Goal: Task Accomplishment & Management: Manage account settings

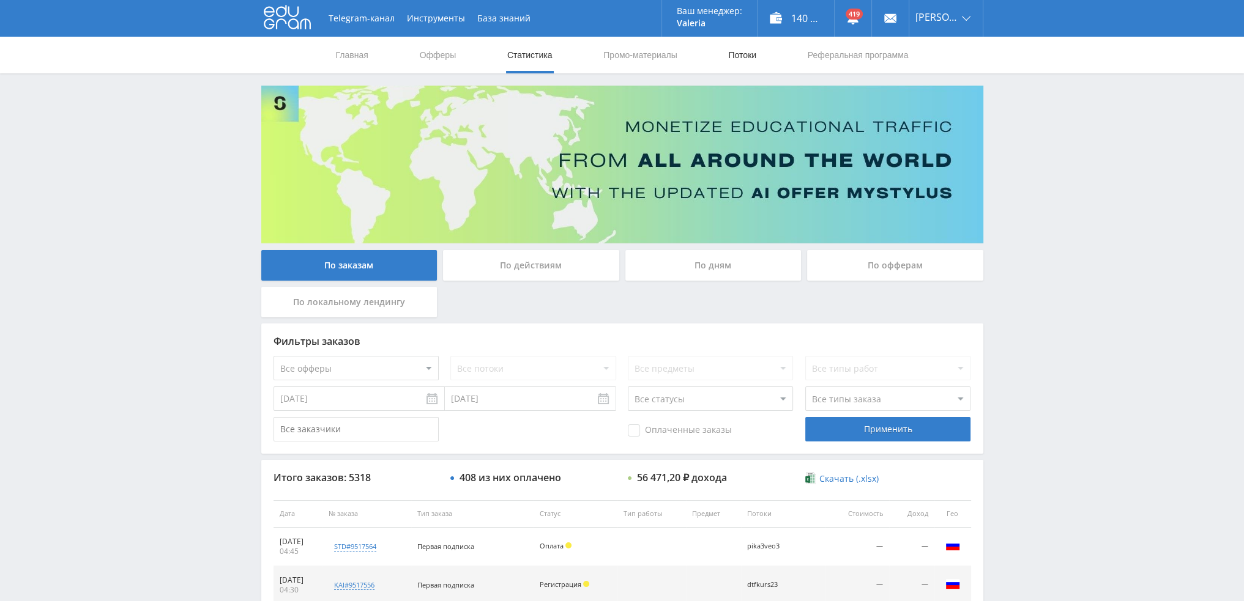
click at [751, 51] on link "Потоки" at bounding box center [742, 55] width 31 height 37
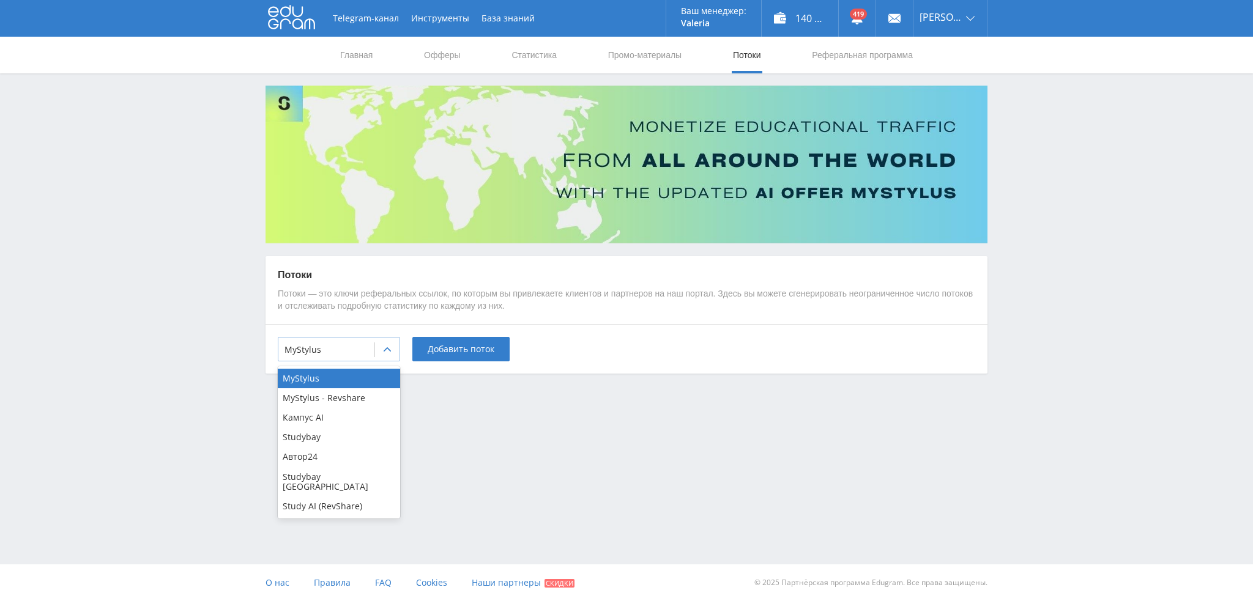
click at [329, 354] on div at bounding box center [327, 350] width 84 height 12
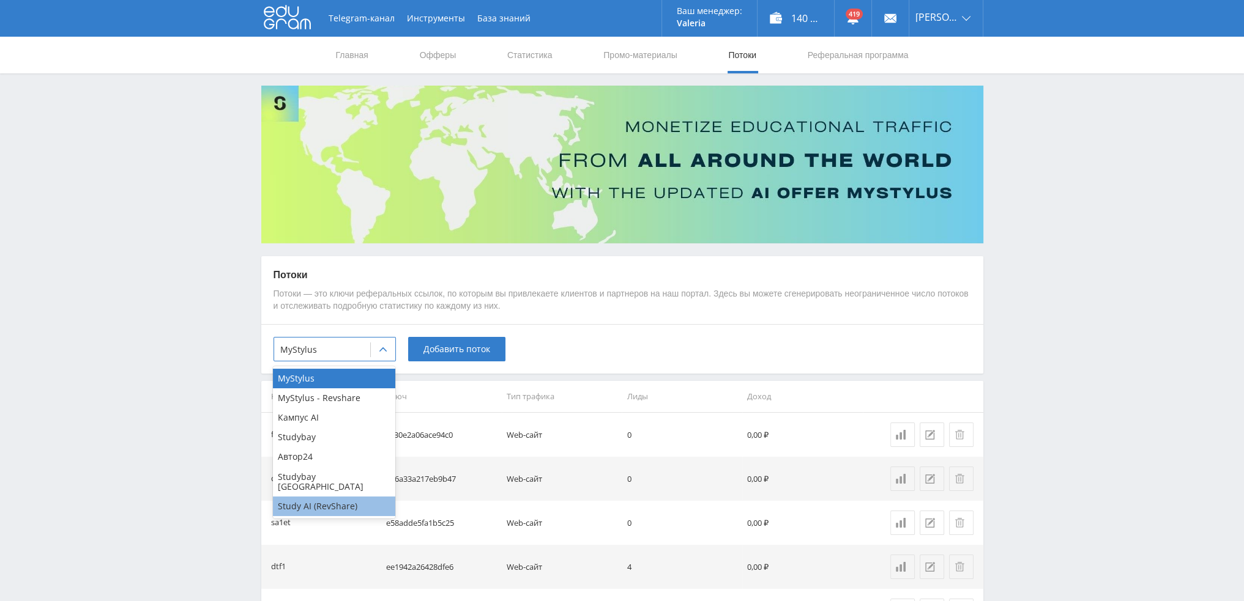
click at [318, 499] on div "Study AI (RevShare)" at bounding box center [334, 507] width 122 height 20
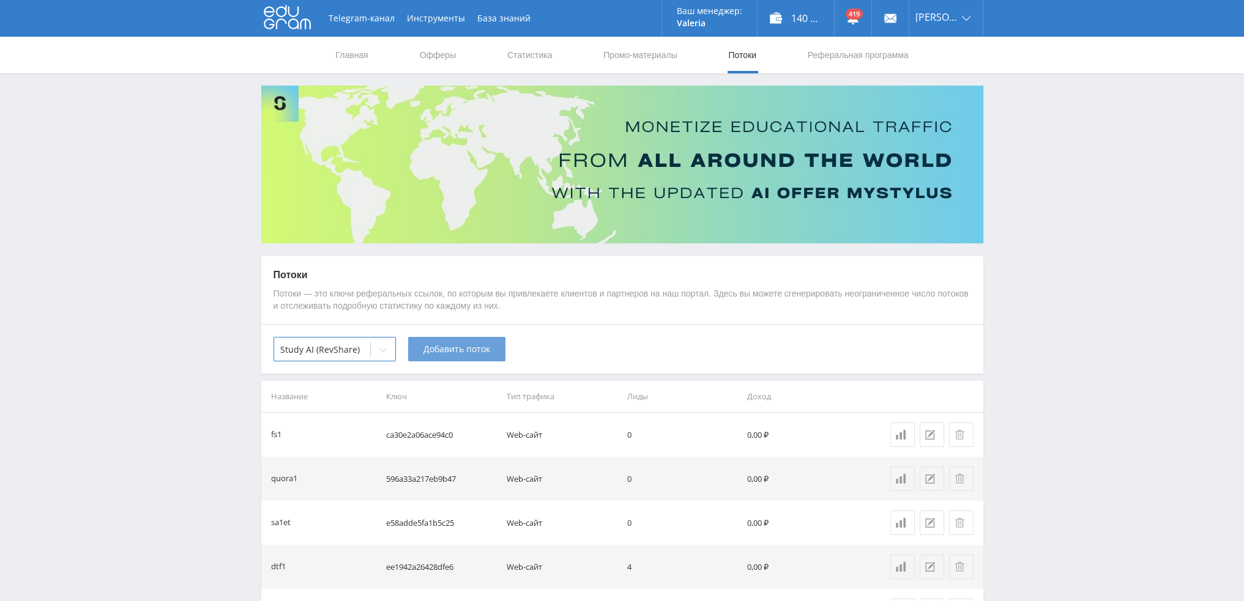
click at [439, 357] on button "Добавить поток" at bounding box center [456, 349] width 97 height 24
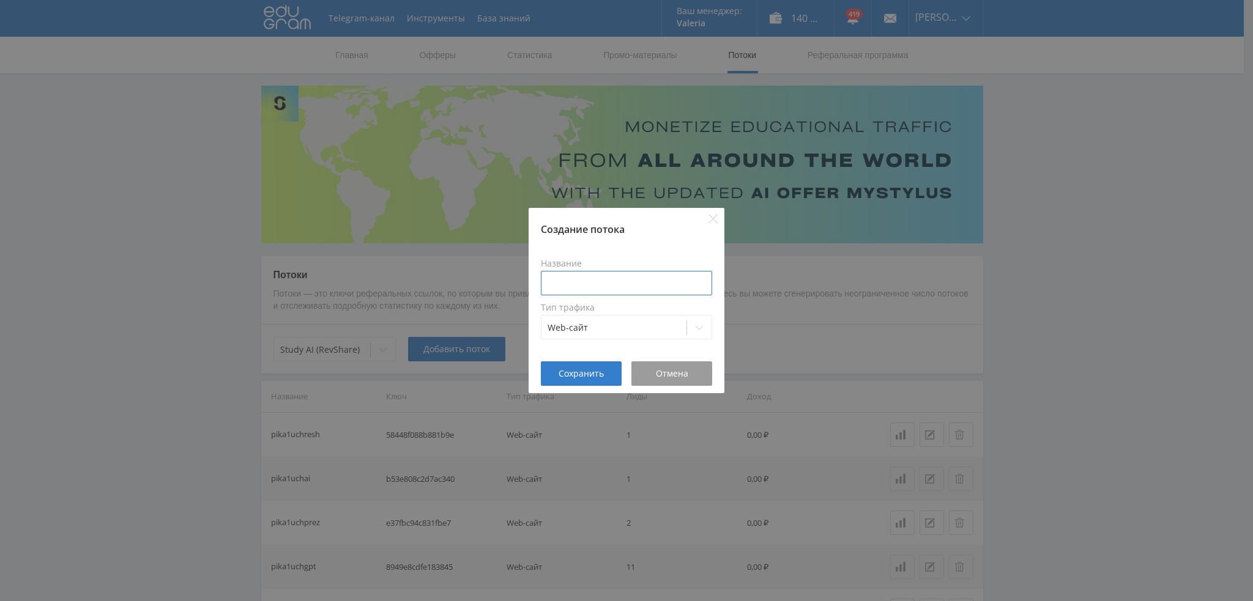
click at [619, 285] on input at bounding box center [626, 283] width 171 height 24
type input "g"
type input "dtfgpt"
click at [583, 376] on span "Сохранить" at bounding box center [581, 374] width 45 height 10
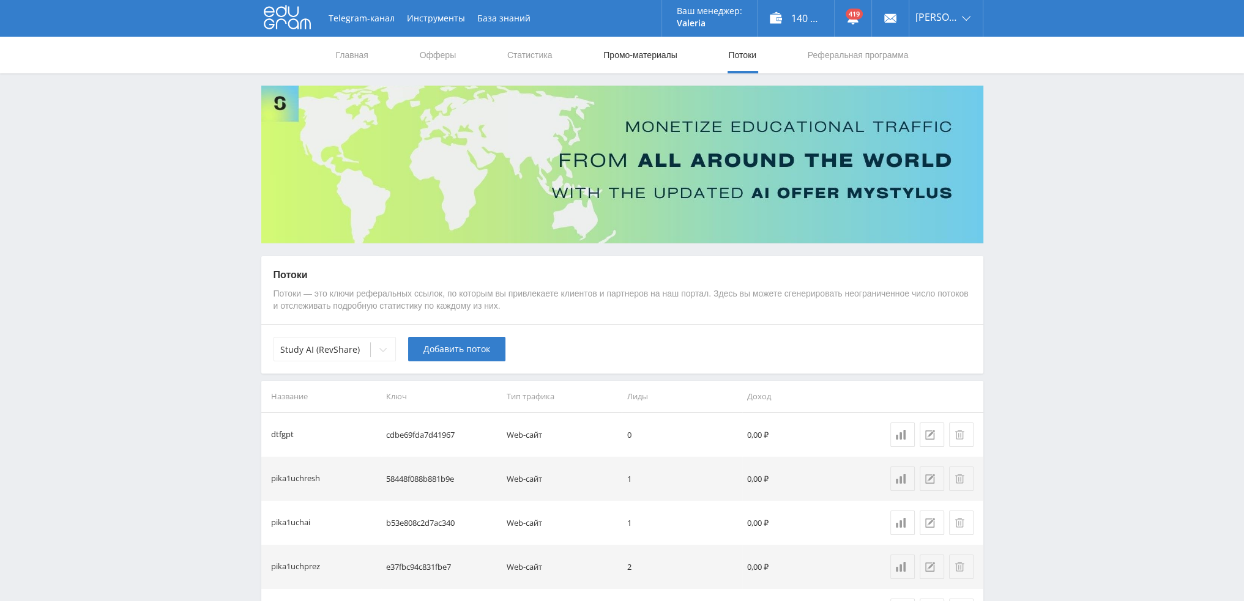
click at [660, 59] on link "Промо-материалы" at bounding box center [640, 55] width 76 height 37
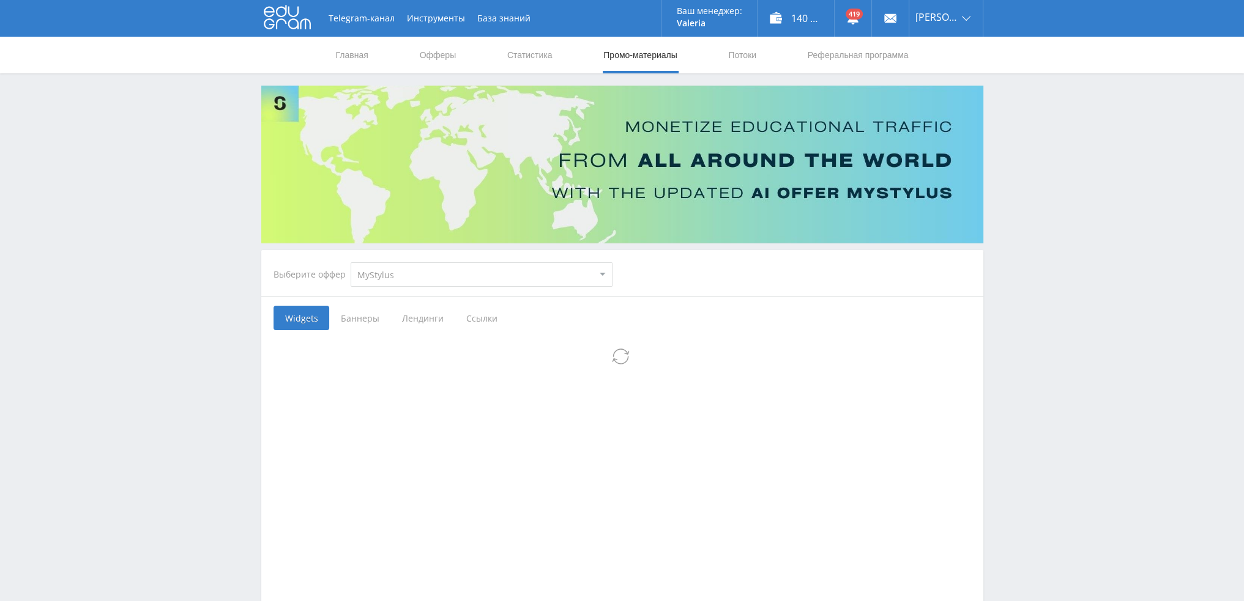
drag, startPoint x: 463, startPoint y: 280, endPoint x: 439, endPoint y: 280, distance: 23.3
click at [452, 278] on select "MyStylus MyStylus - Revshare Кампус AI Studybay Автор24 Studybay [GEOGRAPHIC_DA…" at bounding box center [482, 275] width 262 height 24
select select "376"
click at [351, 263] on select "MyStylus MyStylus - Revshare Кампус AI Studybay Автор24 Studybay [GEOGRAPHIC_DA…" at bounding box center [482, 275] width 262 height 24
select select "376"
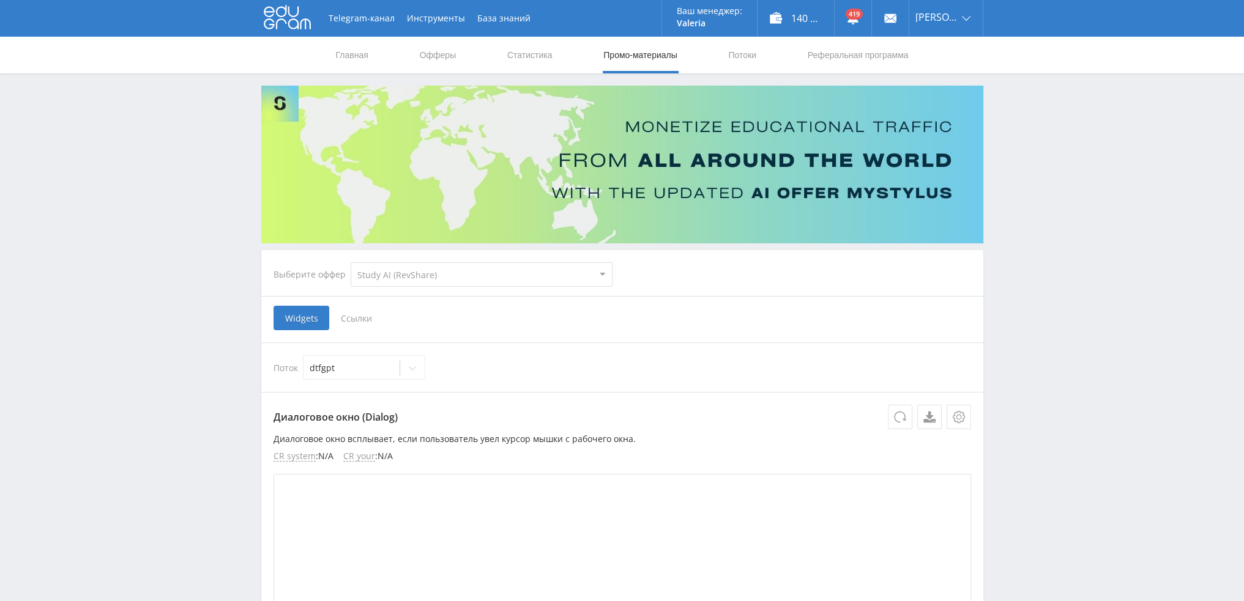
click at [356, 320] on span "Ссылки" at bounding box center [356, 318] width 54 height 24
click at [0, 0] on input "Ссылки" at bounding box center [0, 0] width 0 height 0
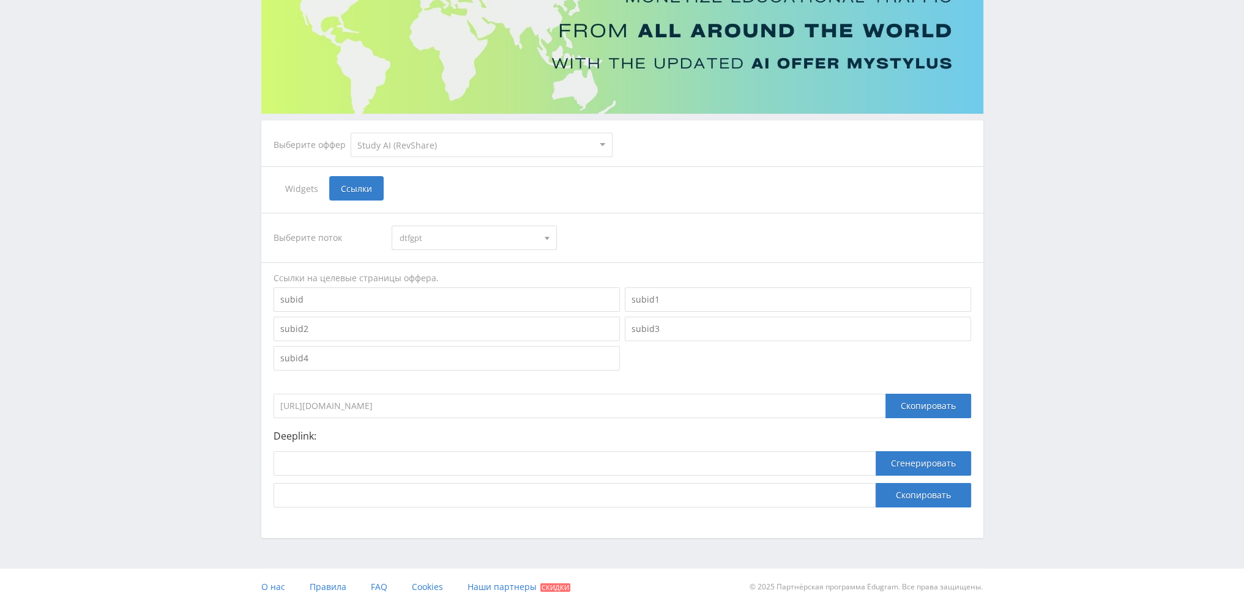
scroll to position [133, 0]
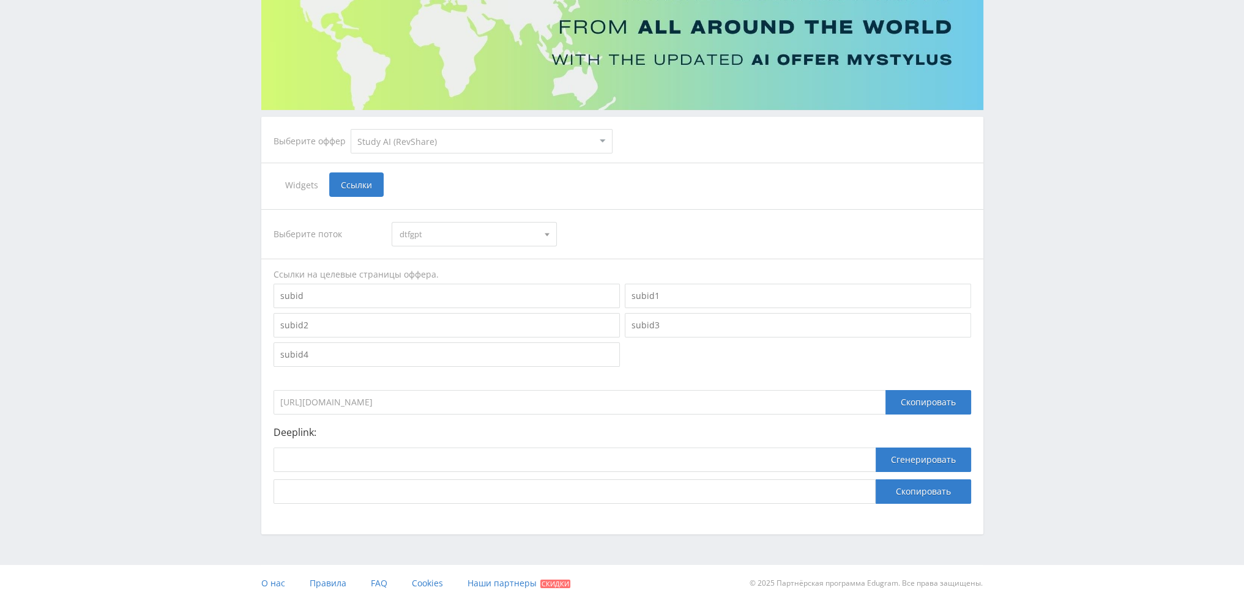
drag, startPoint x: 494, startPoint y: 403, endPoint x: 193, endPoint y: 393, distance: 301.8
click at [184, 401] on div "Telegram-канал Инструменты База знаний Ваш менеджер: [PERSON_NAME] [PERSON_NAME…" at bounding box center [622, 234] width 1244 height 735
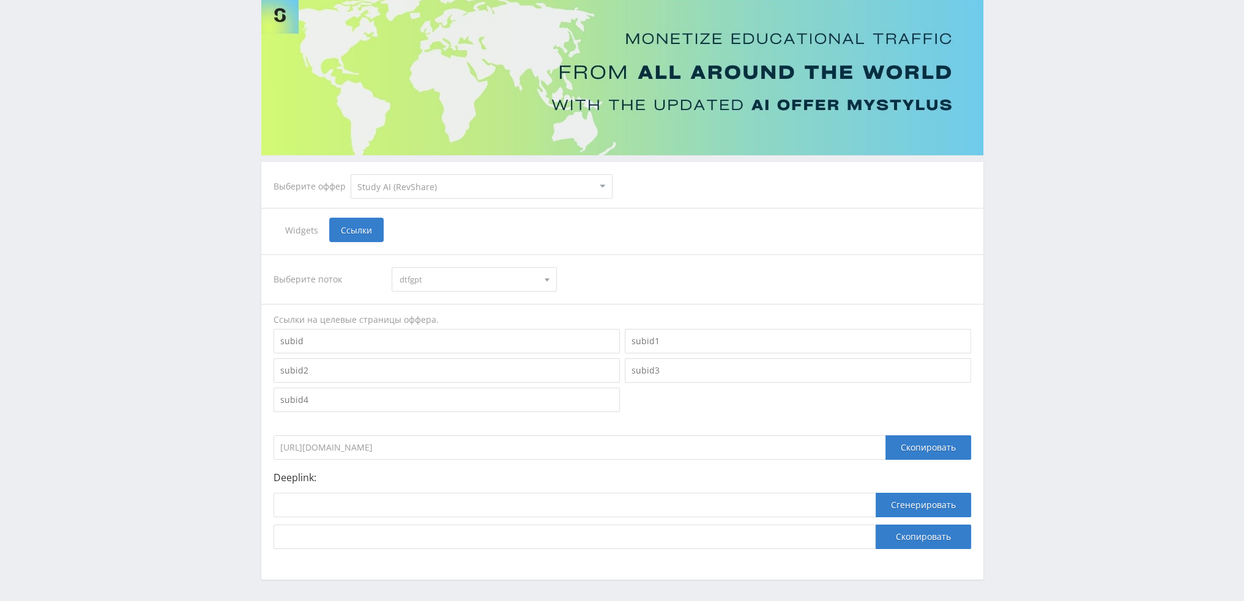
scroll to position [0, 0]
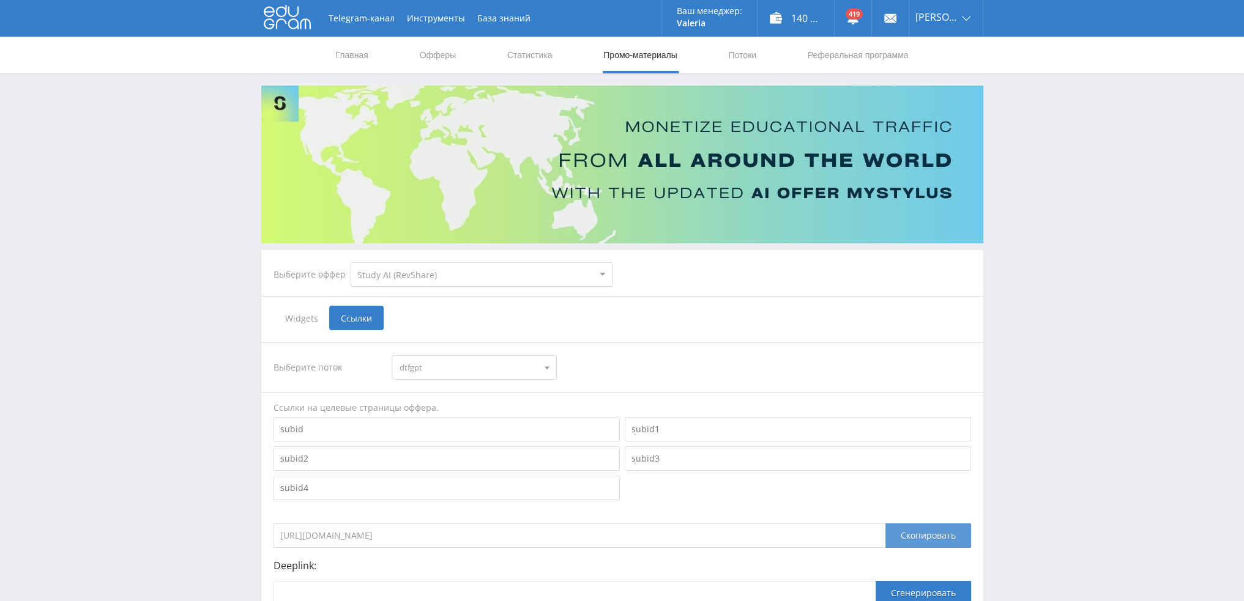
click at [954, 538] on div "Скопировать" at bounding box center [928, 536] width 86 height 24
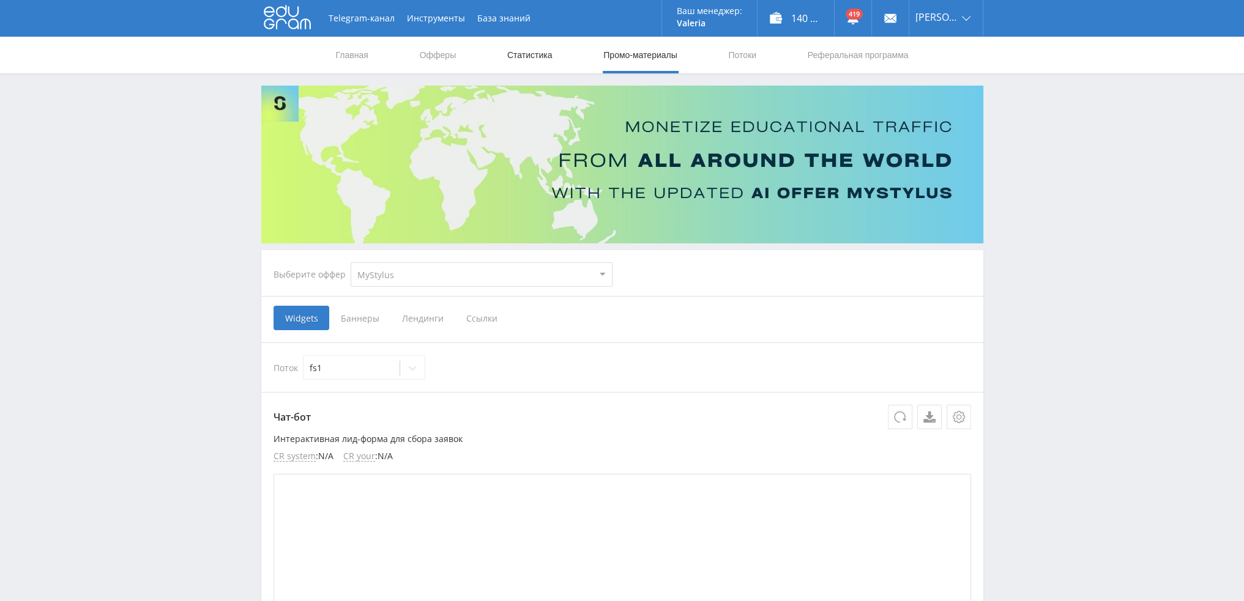
drag, startPoint x: 498, startPoint y: 43, endPoint x: 510, endPoint y: 50, distance: 14.0
click at [498, 43] on nav "Главная Офферы Статистика Промо-материалы Потоки Реферальная программа" at bounding box center [622, 55] width 575 height 37
click at [518, 55] on link "Статистика" at bounding box center [530, 55] width 48 height 37
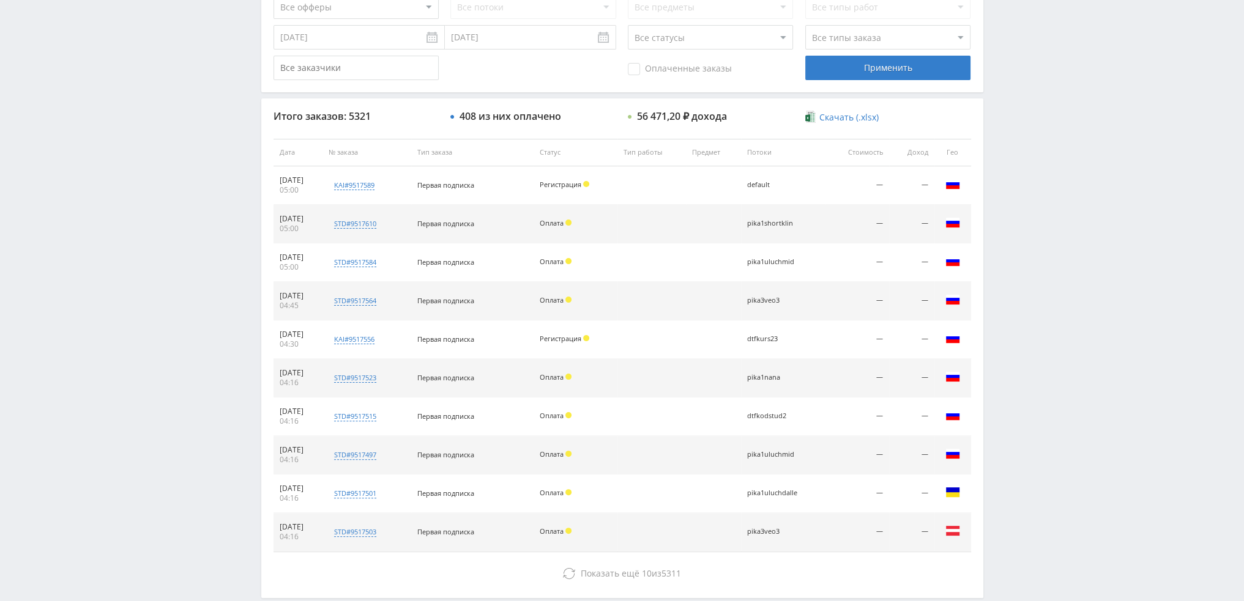
scroll to position [423, 0]
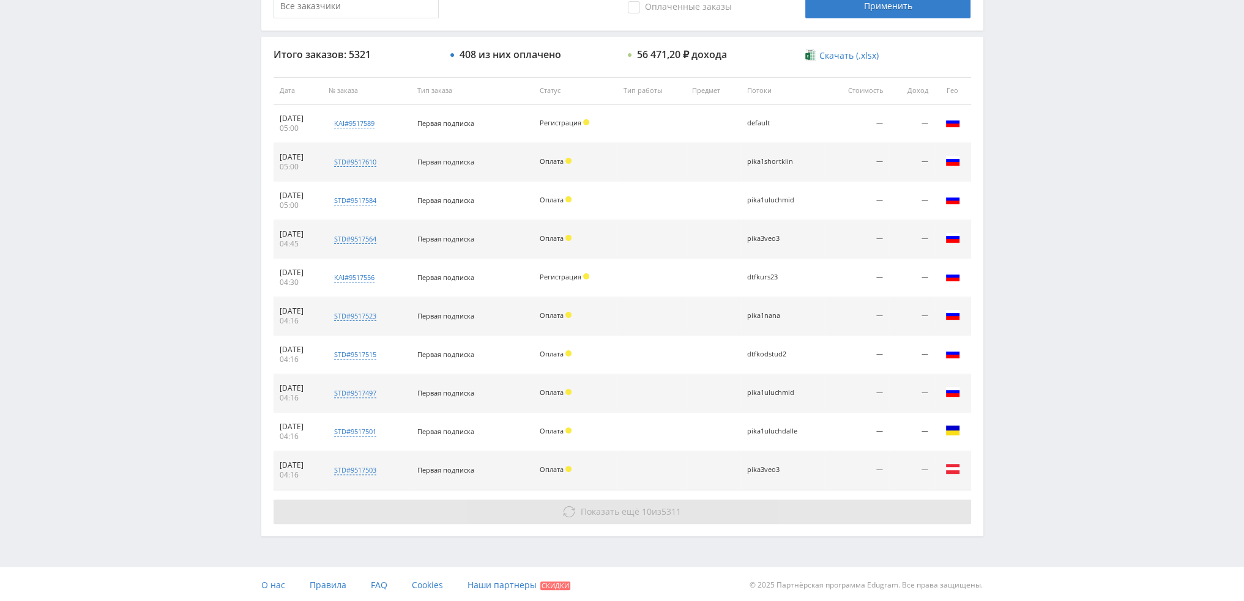
click at [685, 512] on button "Показать ещё 10 из 5311" at bounding box center [623, 512] width 698 height 24
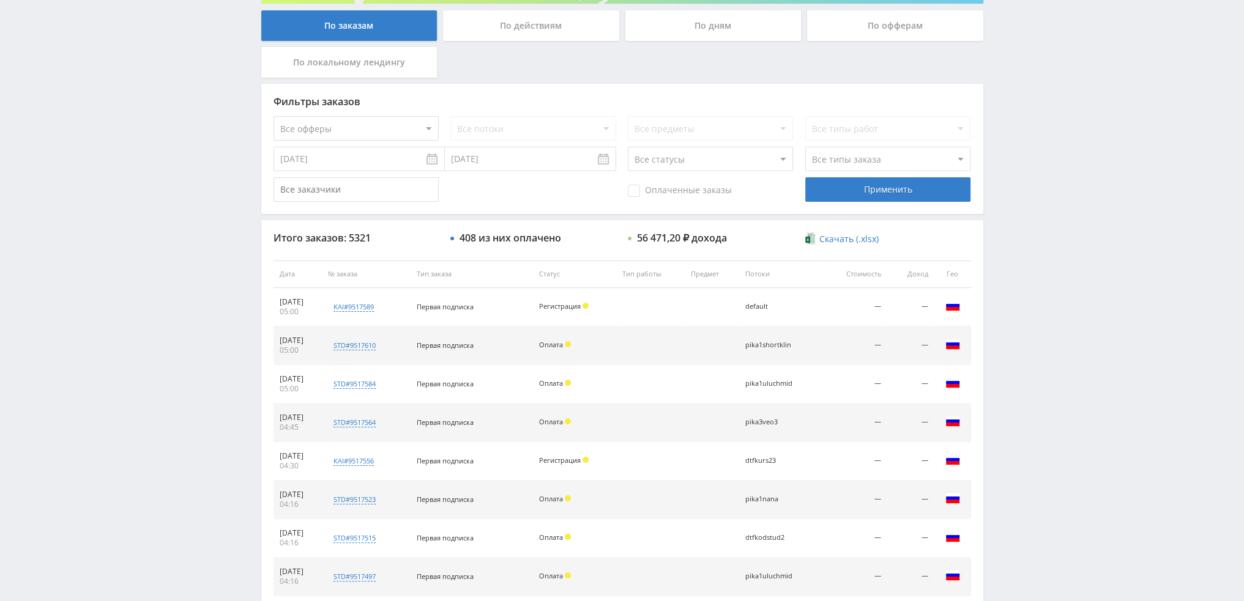
scroll to position [0, 0]
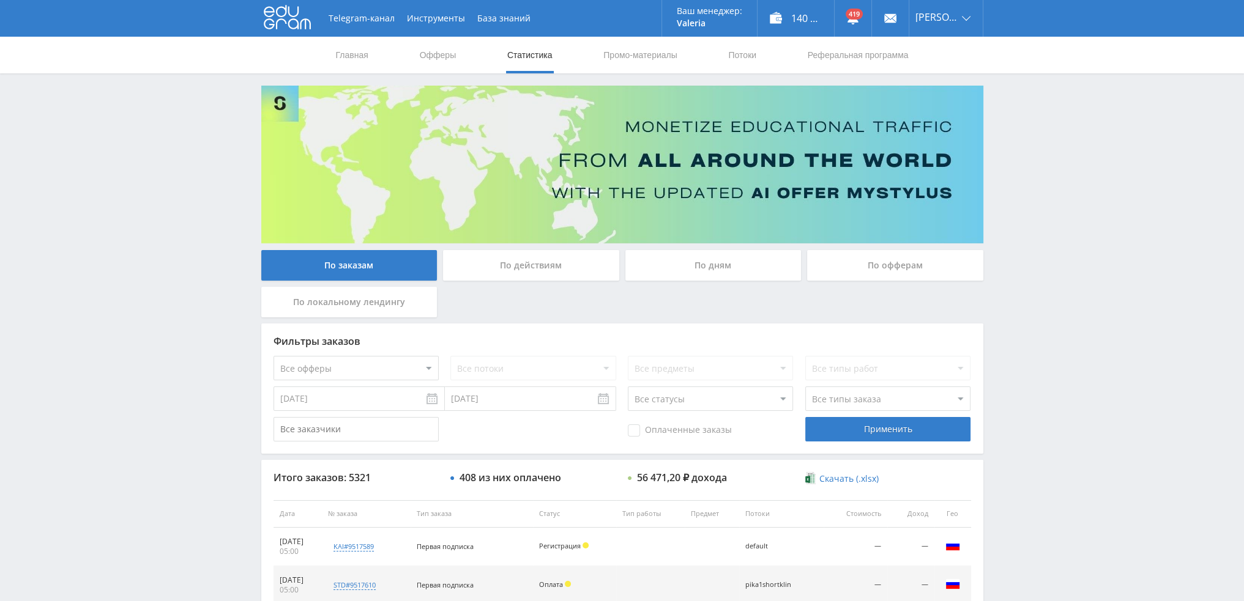
click at [707, 270] on div "По дням" at bounding box center [713, 265] width 176 height 31
click at [0, 0] on input "По дням" at bounding box center [0, 0] width 0 height 0
